Goal: Information Seeking & Learning: Learn about a topic

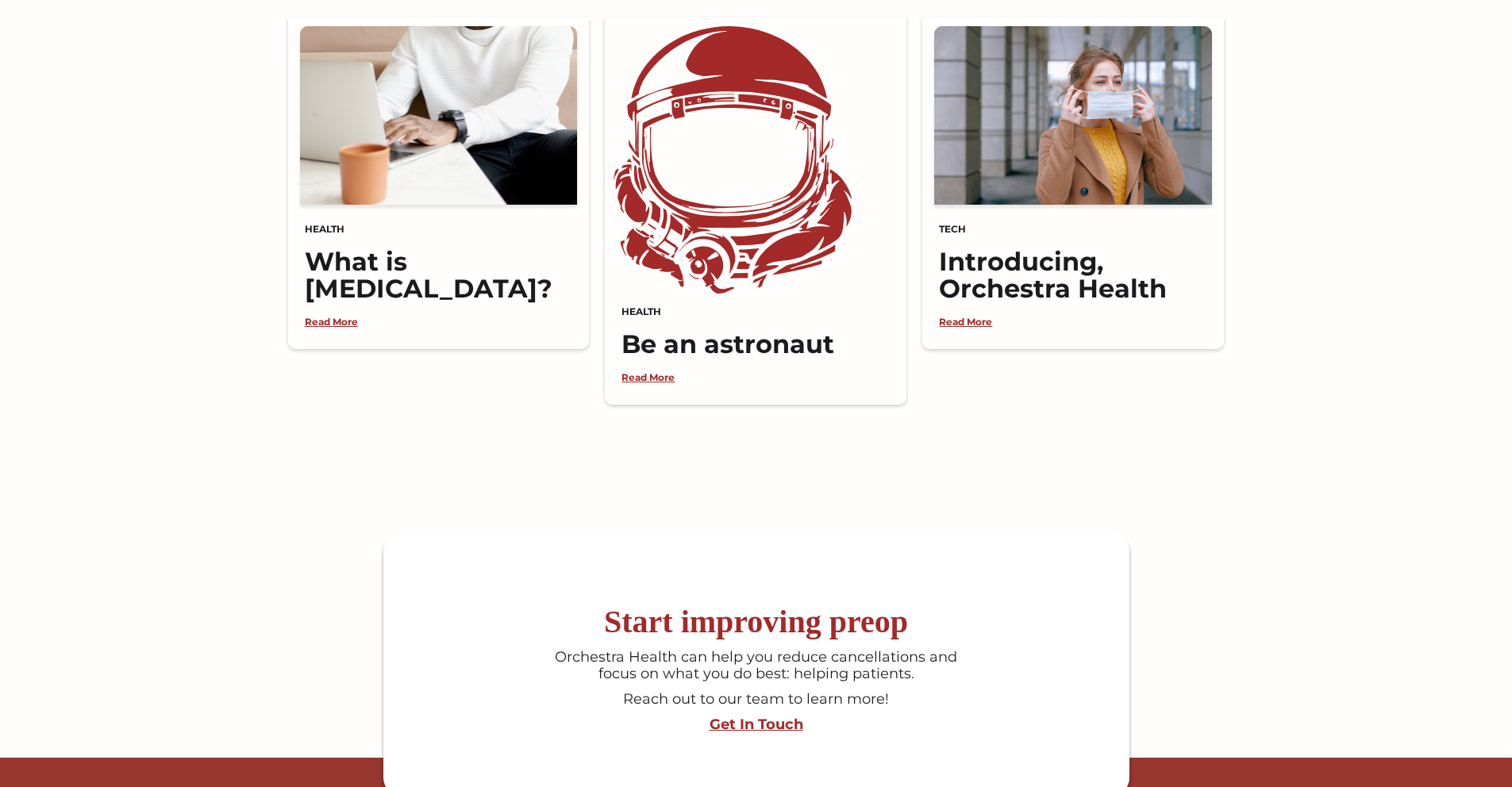
scroll to position [4199, 0]
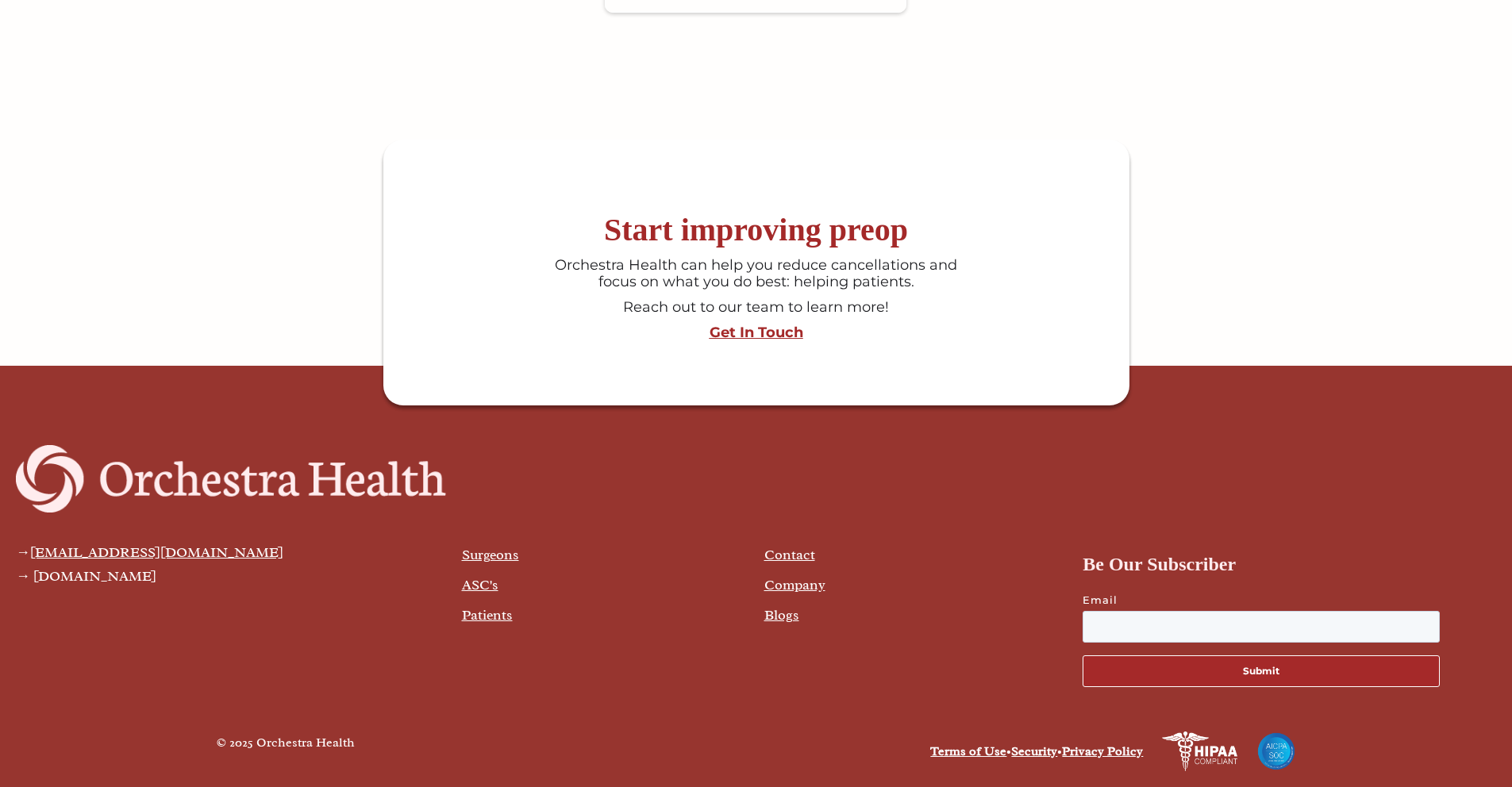
click at [783, 582] on link "Company" at bounding box center [795, 584] width 61 height 17
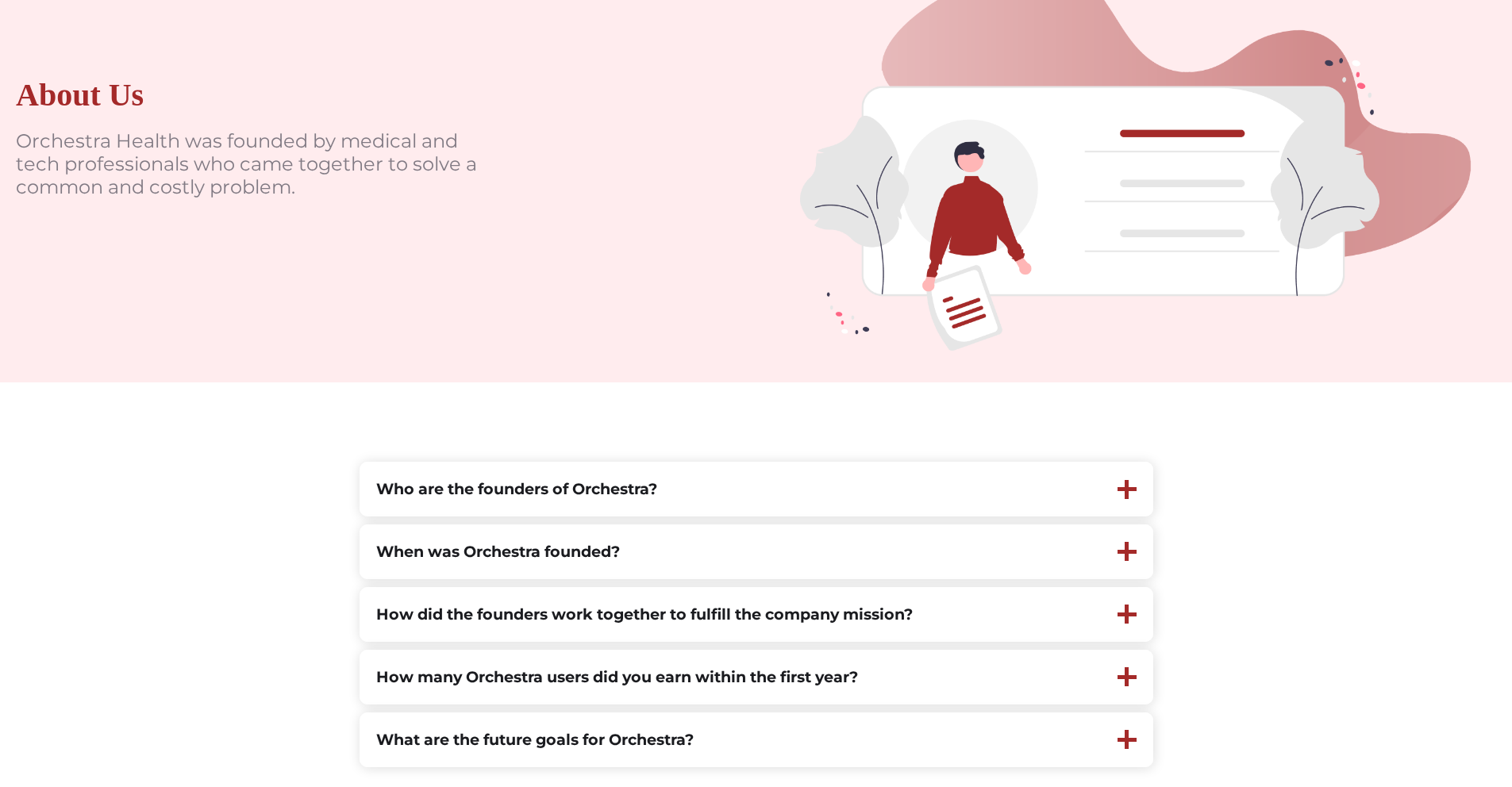
scroll to position [275, 0]
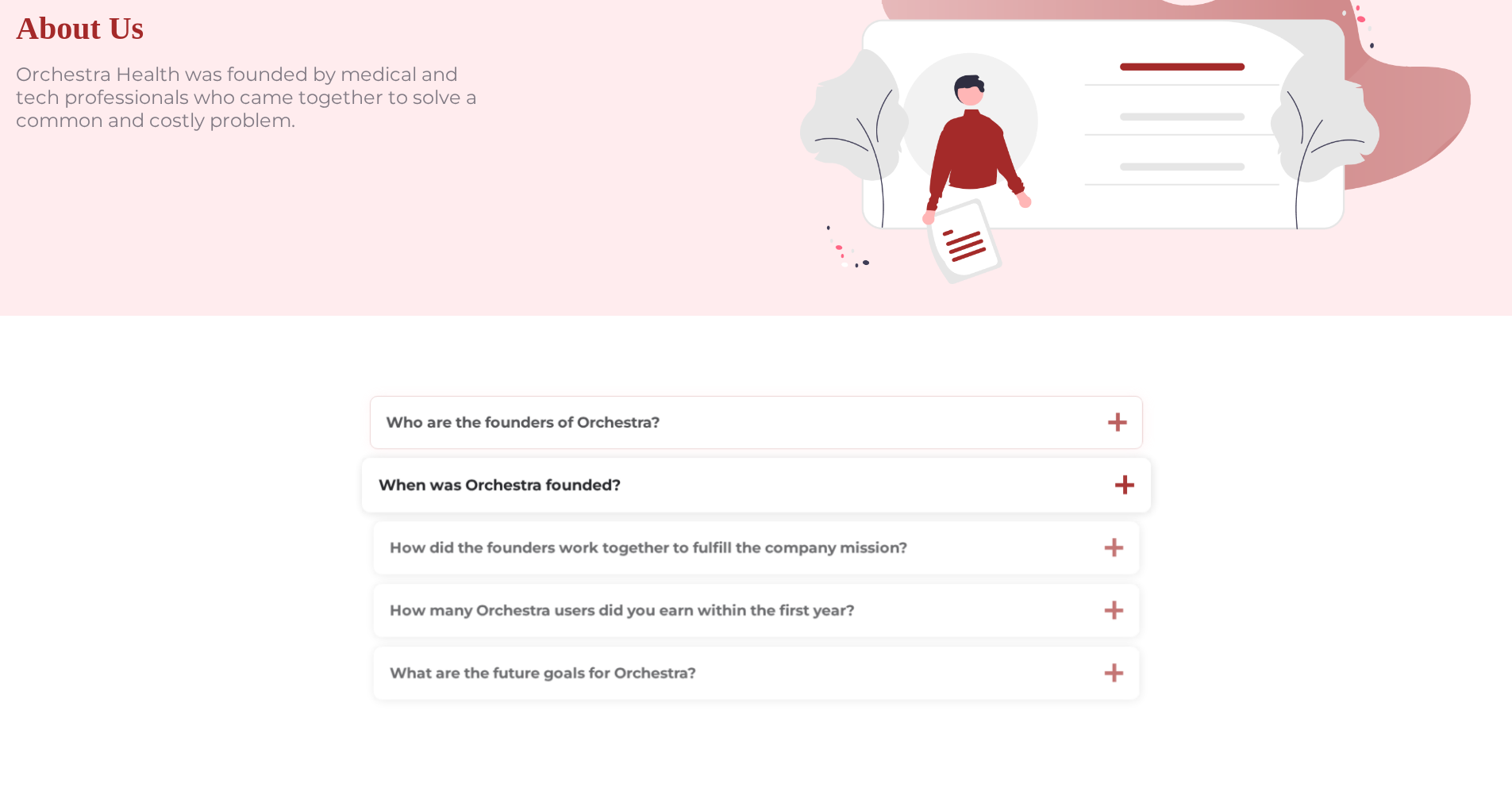
click at [597, 416] on strong "Who are the founders of Orchestra?" at bounding box center [523, 421] width 274 height 18
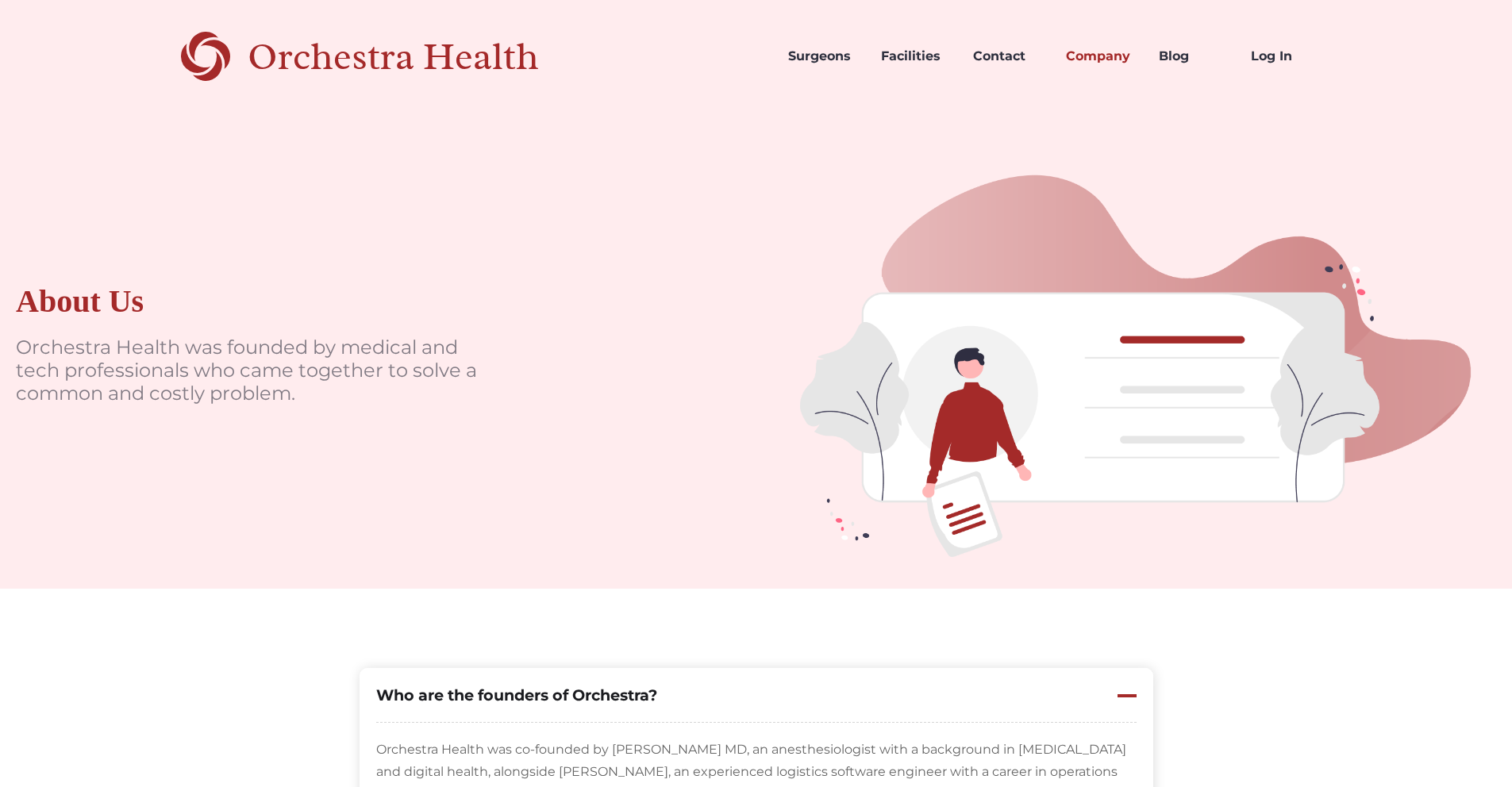
scroll to position [0, 0]
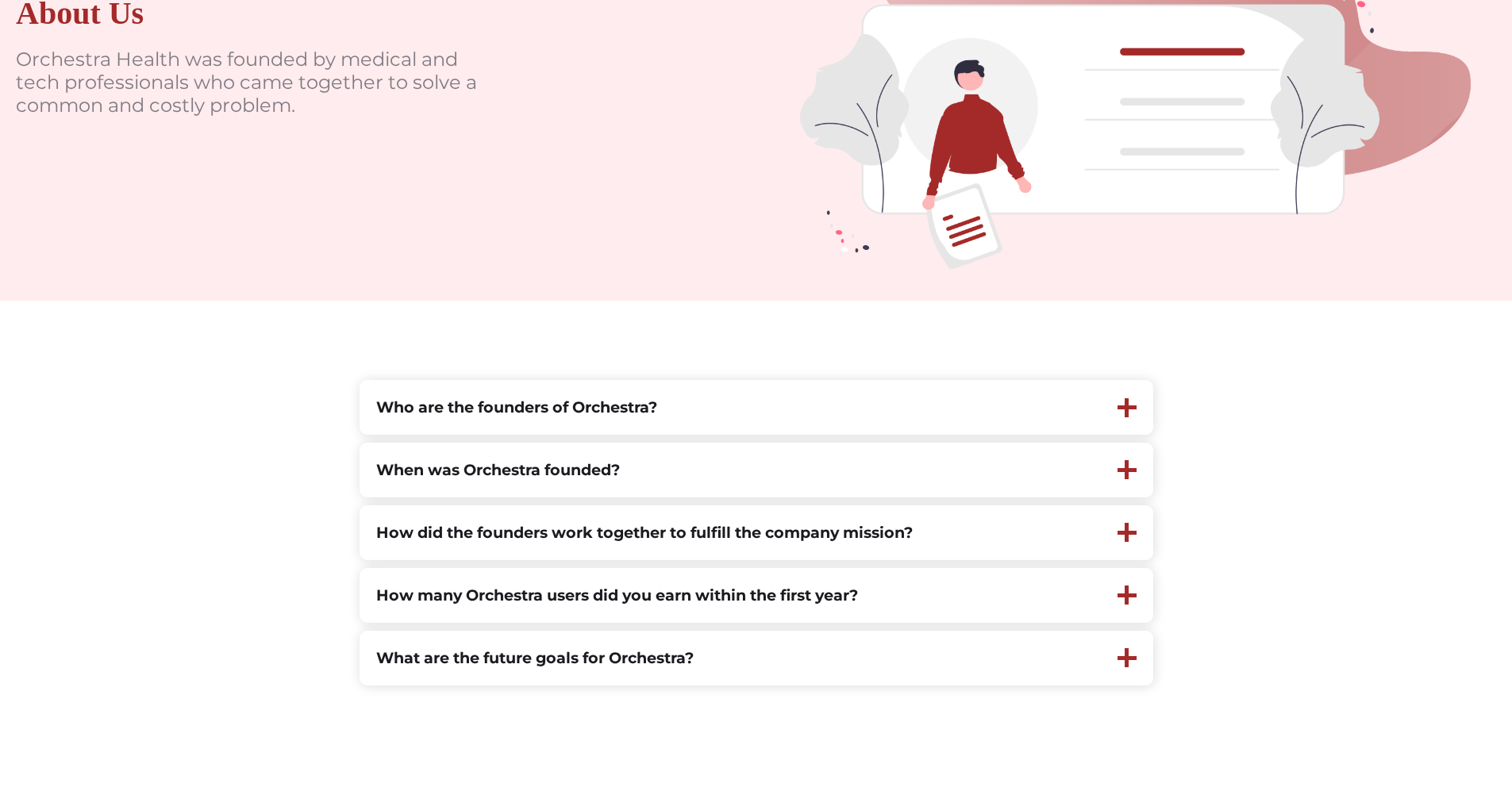
scroll to position [767, 0]
